Goal: Task Accomplishment & Management: Manage account settings

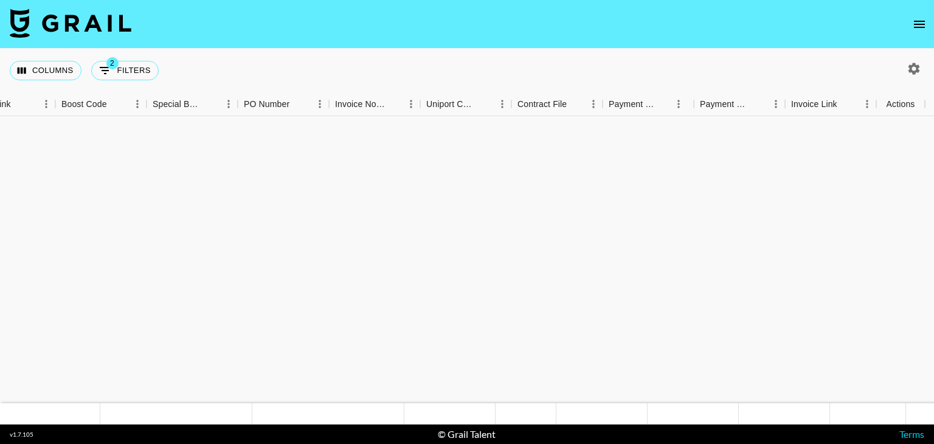
scroll to position [851, 1657]
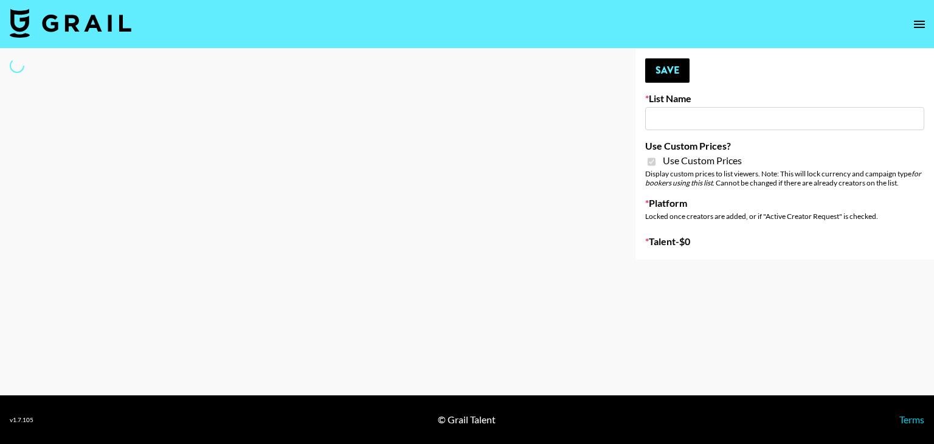
type input "Bumble ([DATE])"
checkbox input "true"
select select "Brand"
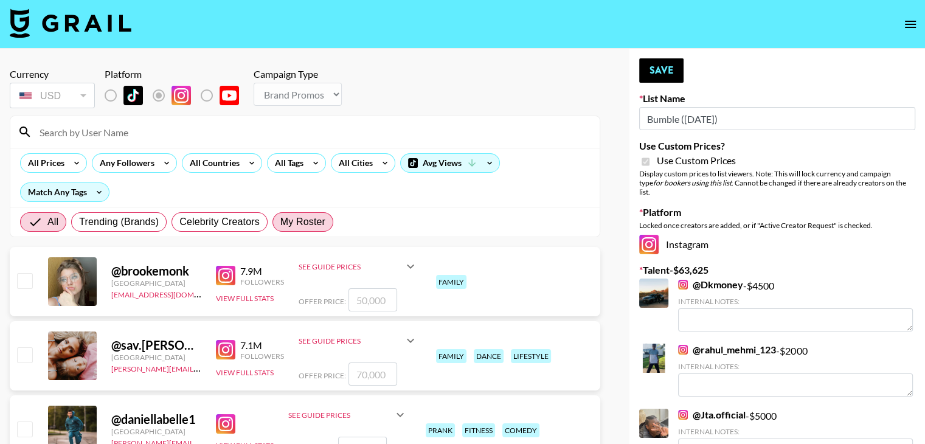
click at [304, 224] on span "My Roster" at bounding box center [302, 222] width 45 height 15
click at [280, 222] on input "My Roster" at bounding box center [280, 222] width 0 height 0
radio input "true"
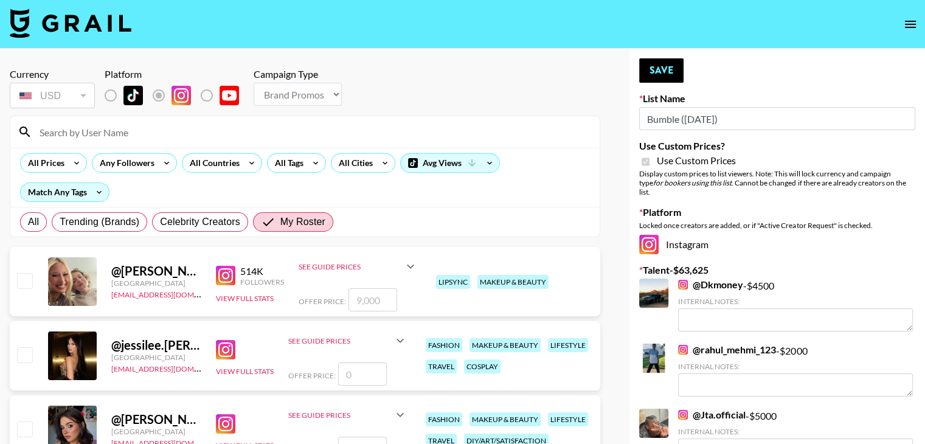
click at [235, 135] on input at bounding box center [312, 131] width 560 height 19
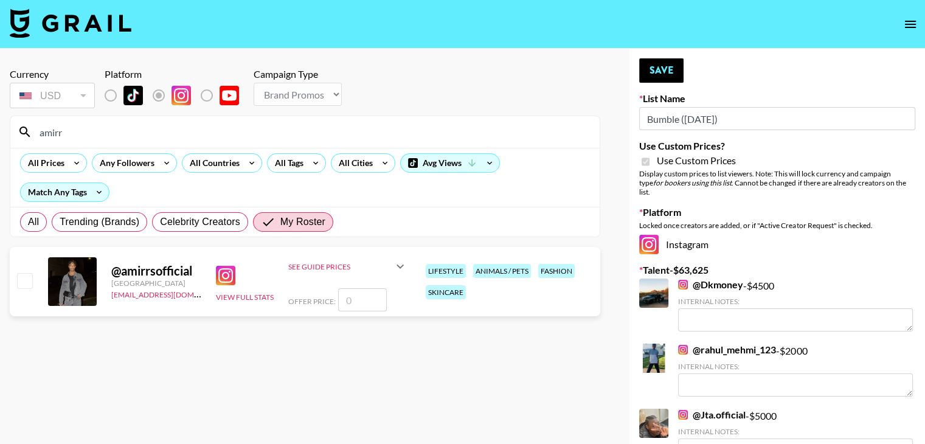
type input "amirr"
click at [24, 280] on input "checkbox" at bounding box center [24, 280] width 15 height 15
click at [235, 275] on img at bounding box center [225, 275] width 19 height 19
click at [24, 283] on input "checkbox" at bounding box center [24, 280] width 15 height 15
click at [26, 283] on input "checkbox" at bounding box center [24, 280] width 15 height 15
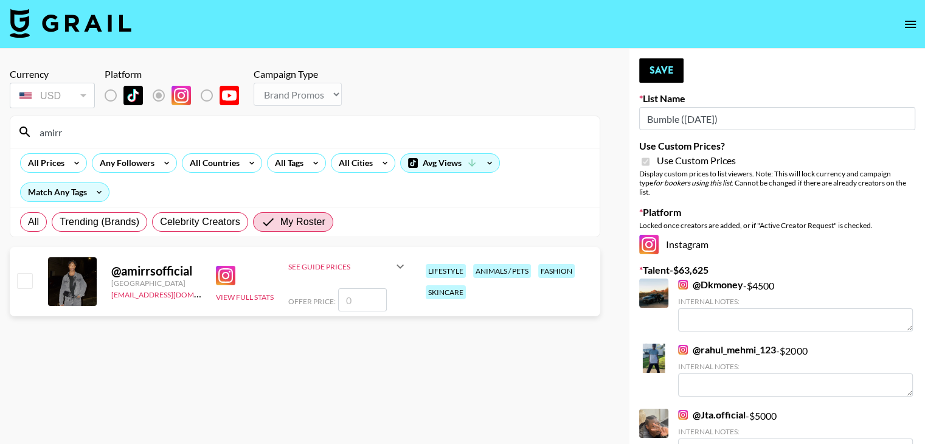
click at [26, 283] on input "checkbox" at bounding box center [24, 280] width 15 height 15
click at [349, 293] on input "number" at bounding box center [362, 299] width 49 height 23
checkbox input "true"
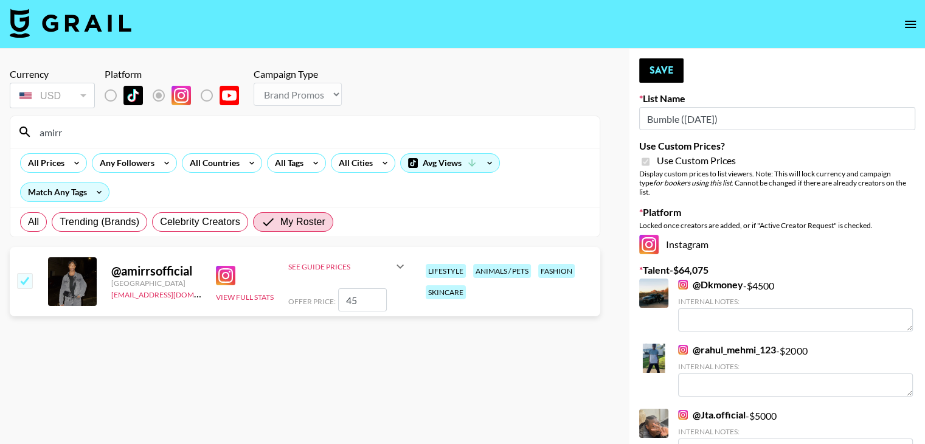
type input "4"
checkbox input "true"
click at [361, 307] on input "4000" at bounding box center [362, 299] width 49 height 23
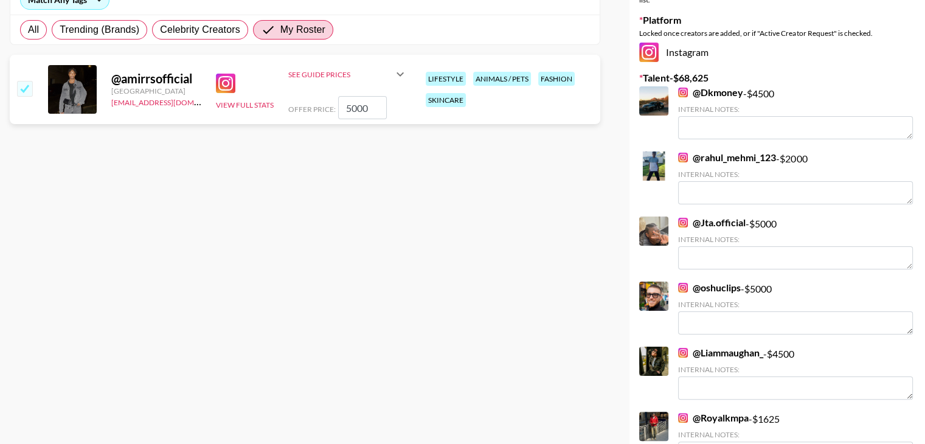
scroll to position [195, 0]
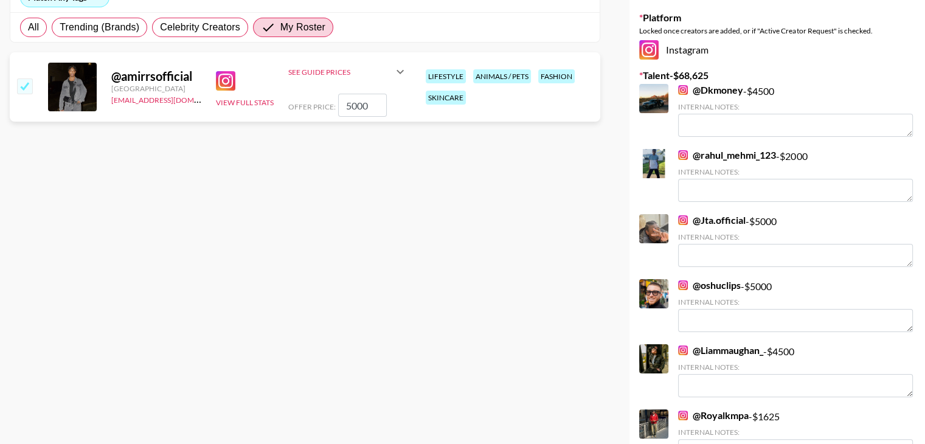
type input "5000"
click at [723, 279] on link "@ oshuclips" at bounding box center [709, 285] width 63 height 12
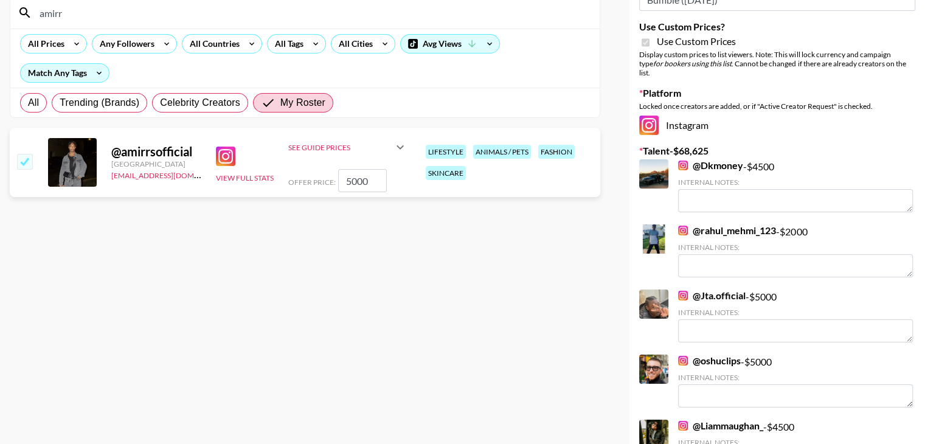
scroll to position [119, 0]
click at [226, 156] on img at bounding box center [225, 156] width 19 height 19
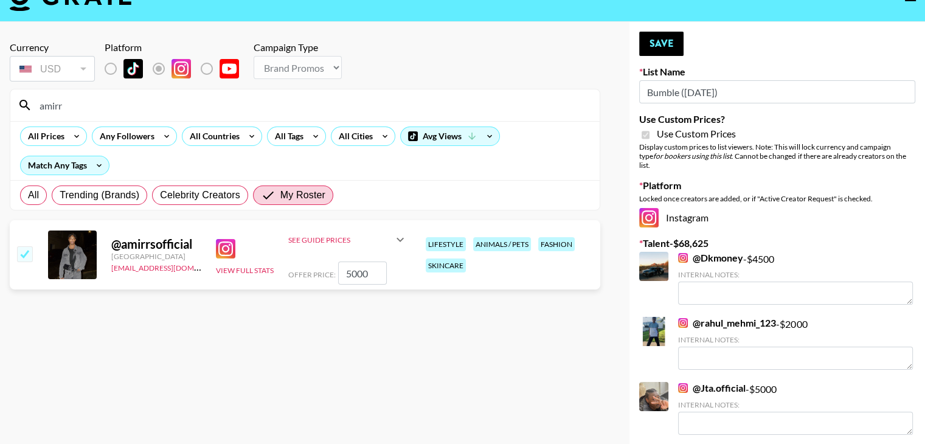
scroll to position [24, 0]
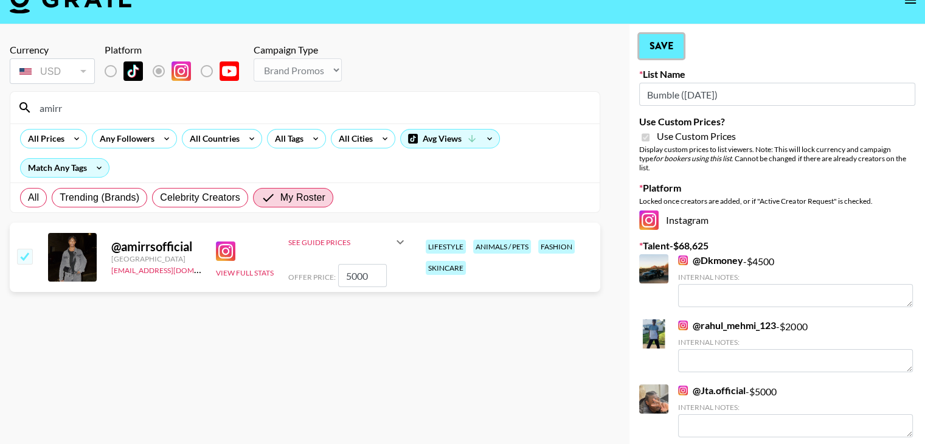
click at [674, 49] on button "Save" at bounding box center [661, 46] width 44 height 24
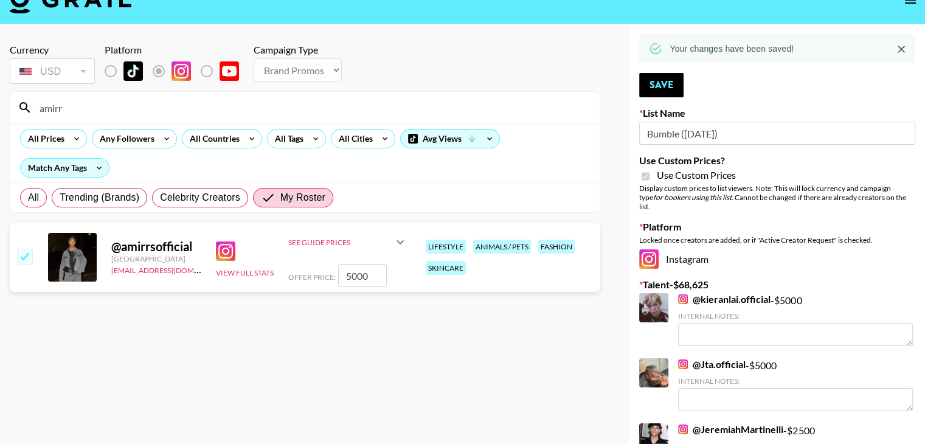
click at [480, 50] on div "Currency USD USD ​ Platform Campaign Type Choose Type... Song Promos Brand Prom…" at bounding box center [305, 65] width 591 height 43
click at [427, 324] on section "Currency USD USD ​ Platform Campaign Type Choose Type... Song Promos Brand Prom…" at bounding box center [305, 207] width 591 height 347
click at [749, 293] on link "@ kieranlai.official" at bounding box center [724, 299] width 92 height 12
type textarea "This is the rate for all deliverables"
